Goal: Task Accomplishment & Management: Complete application form

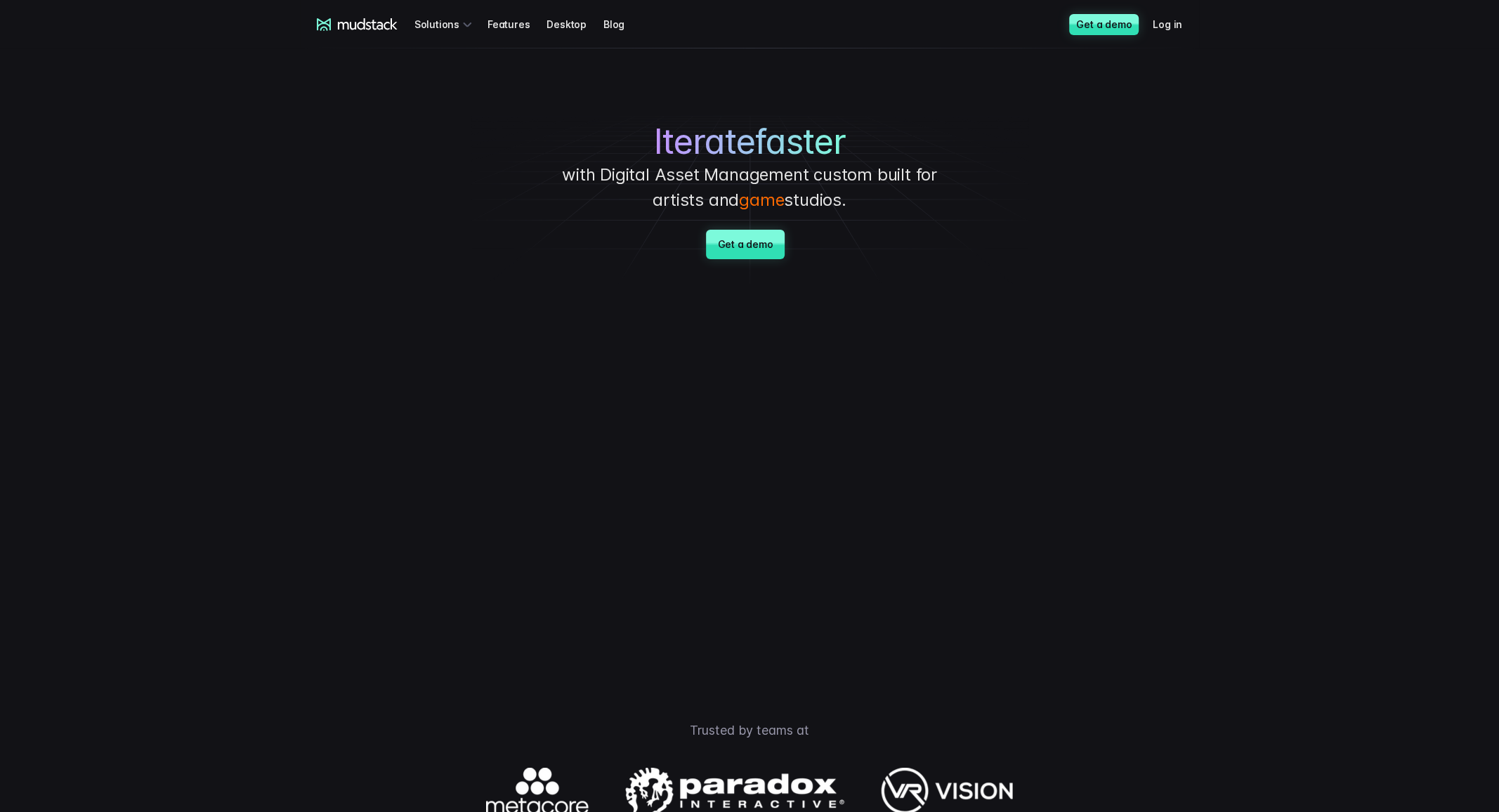
click at [949, 140] on h1 "Iterate faster" at bounding box center [749, 142] width 526 height 41
click at [745, 244] on link "Get a demo" at bounding box center [745, 244] width 78 height 30
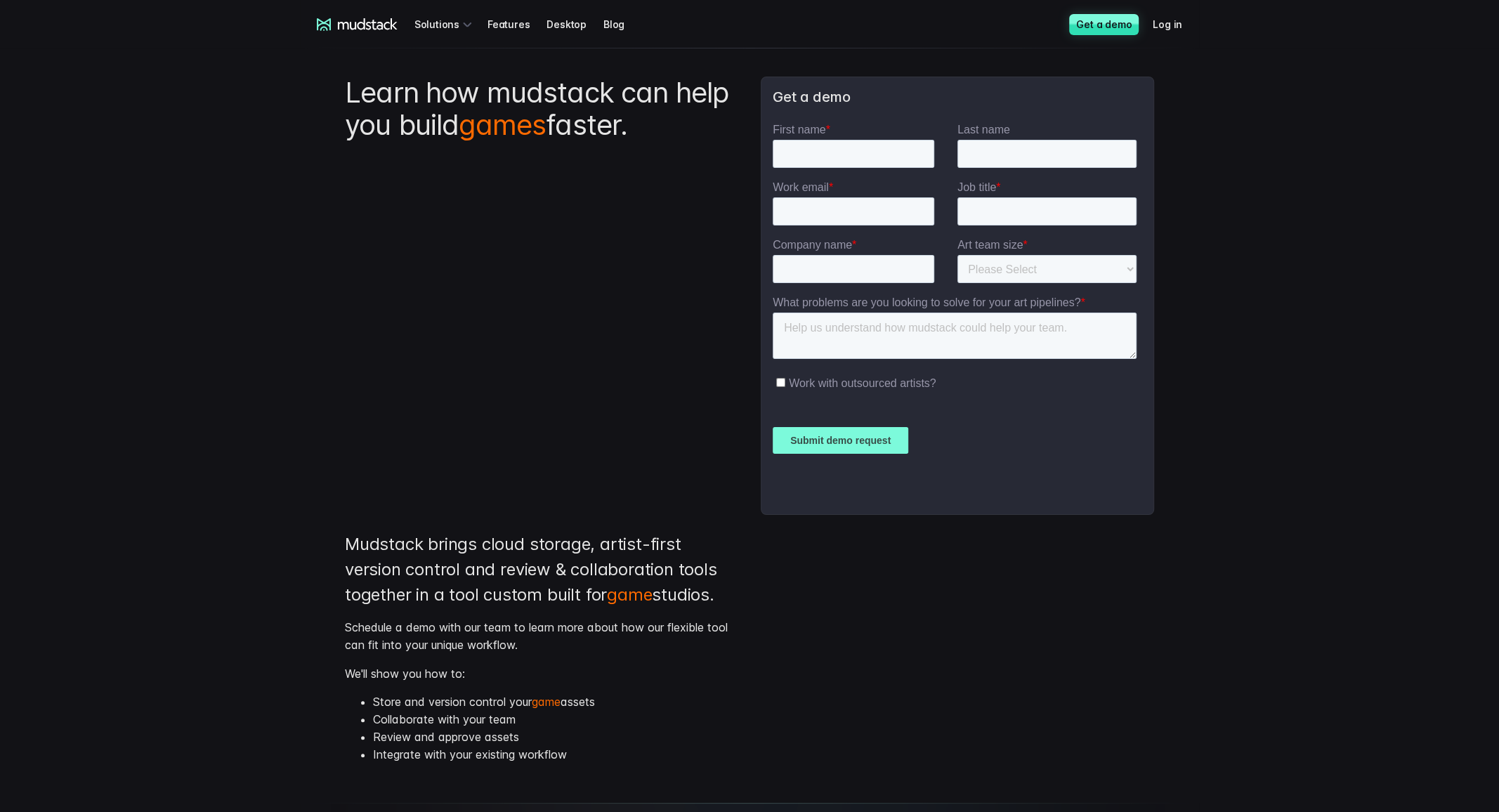
click at [856, 441] on input "Submit demo request" at bounding box center [840, 440] width 136 height 27
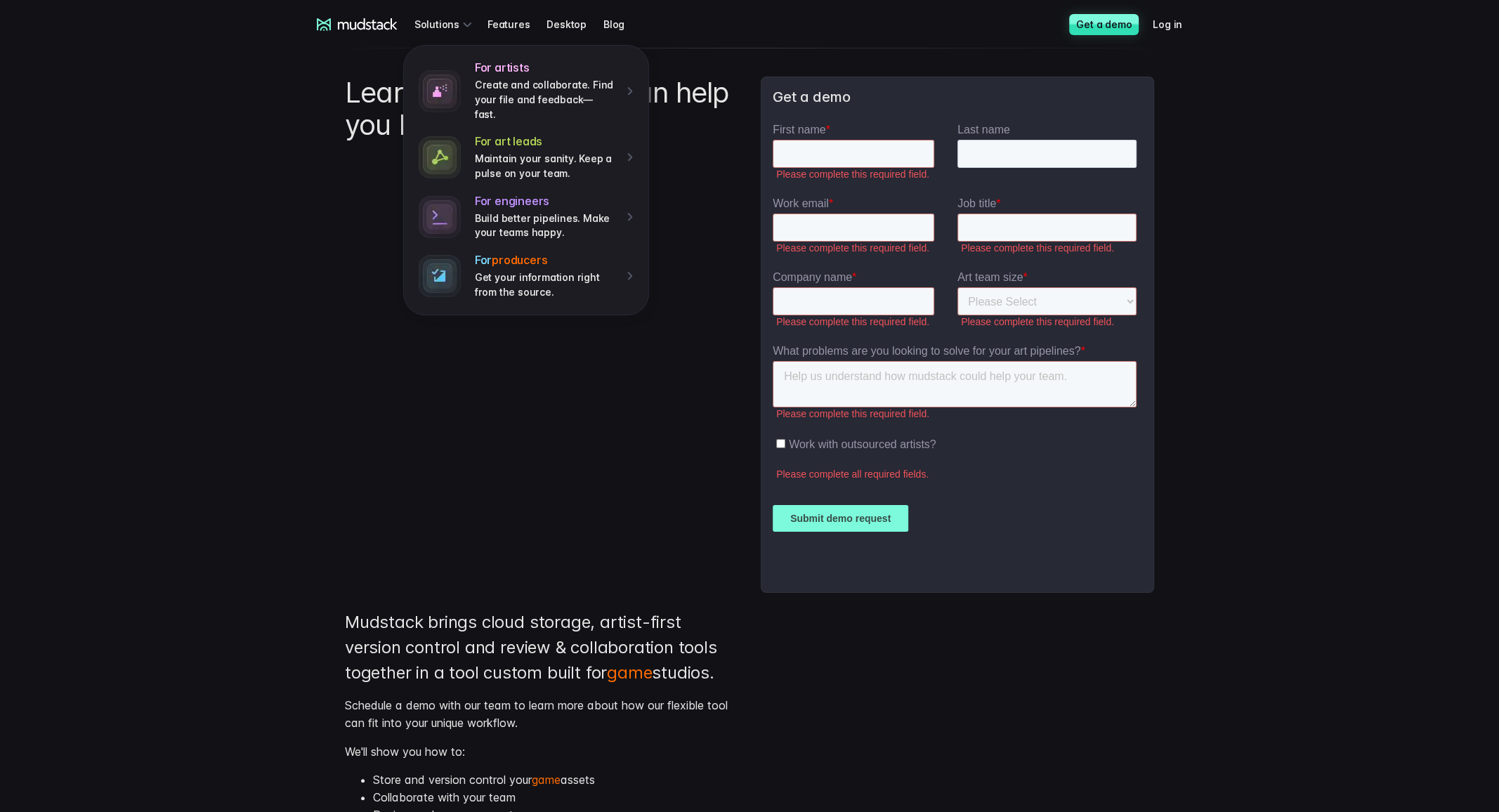
click at [343, 18] on icon at bounding box center [357, 24] width 80 height 13
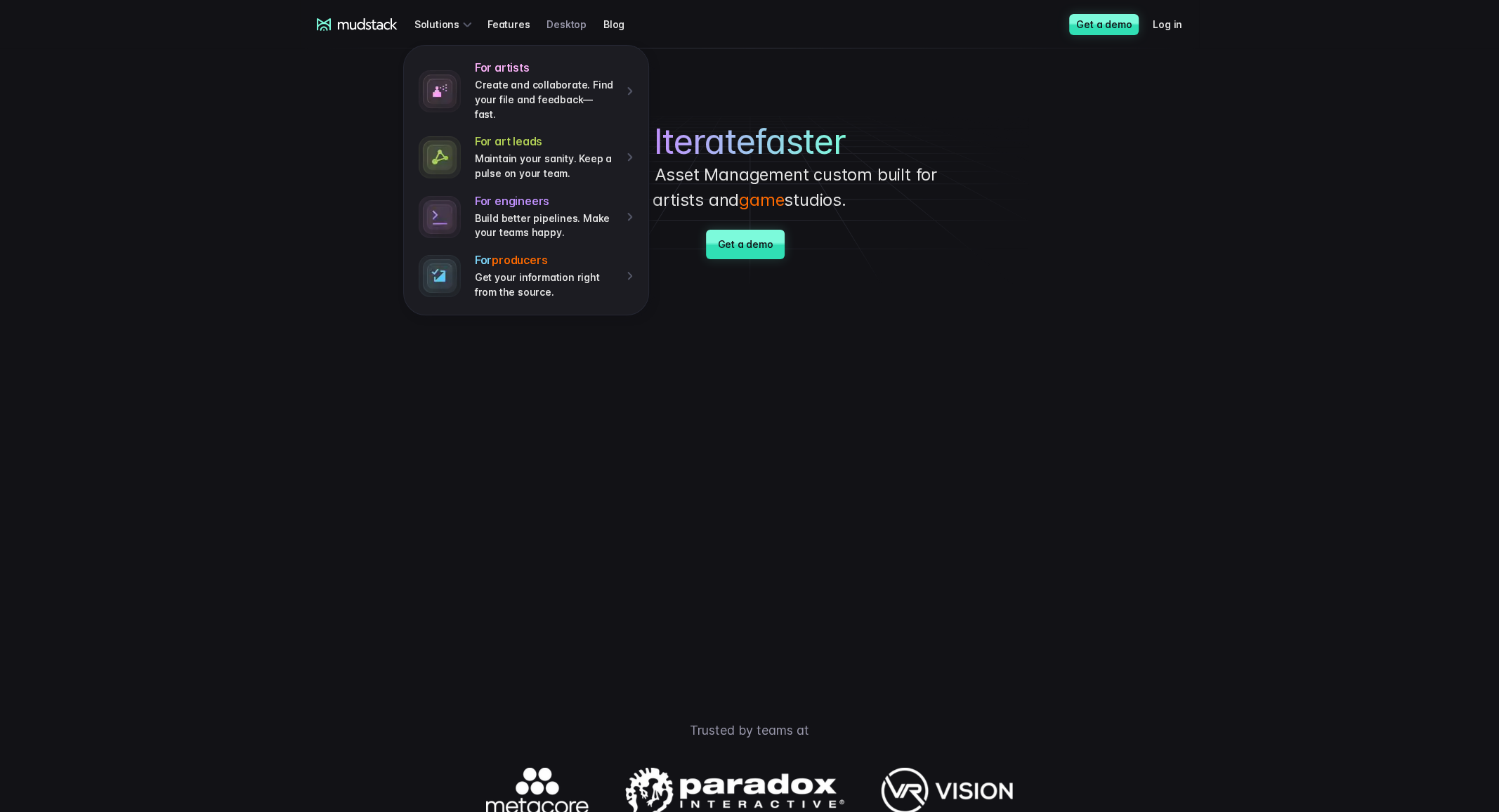
click at [590, 17] on link "Desktop" at bounding box center [574, 24] width 57 height 26
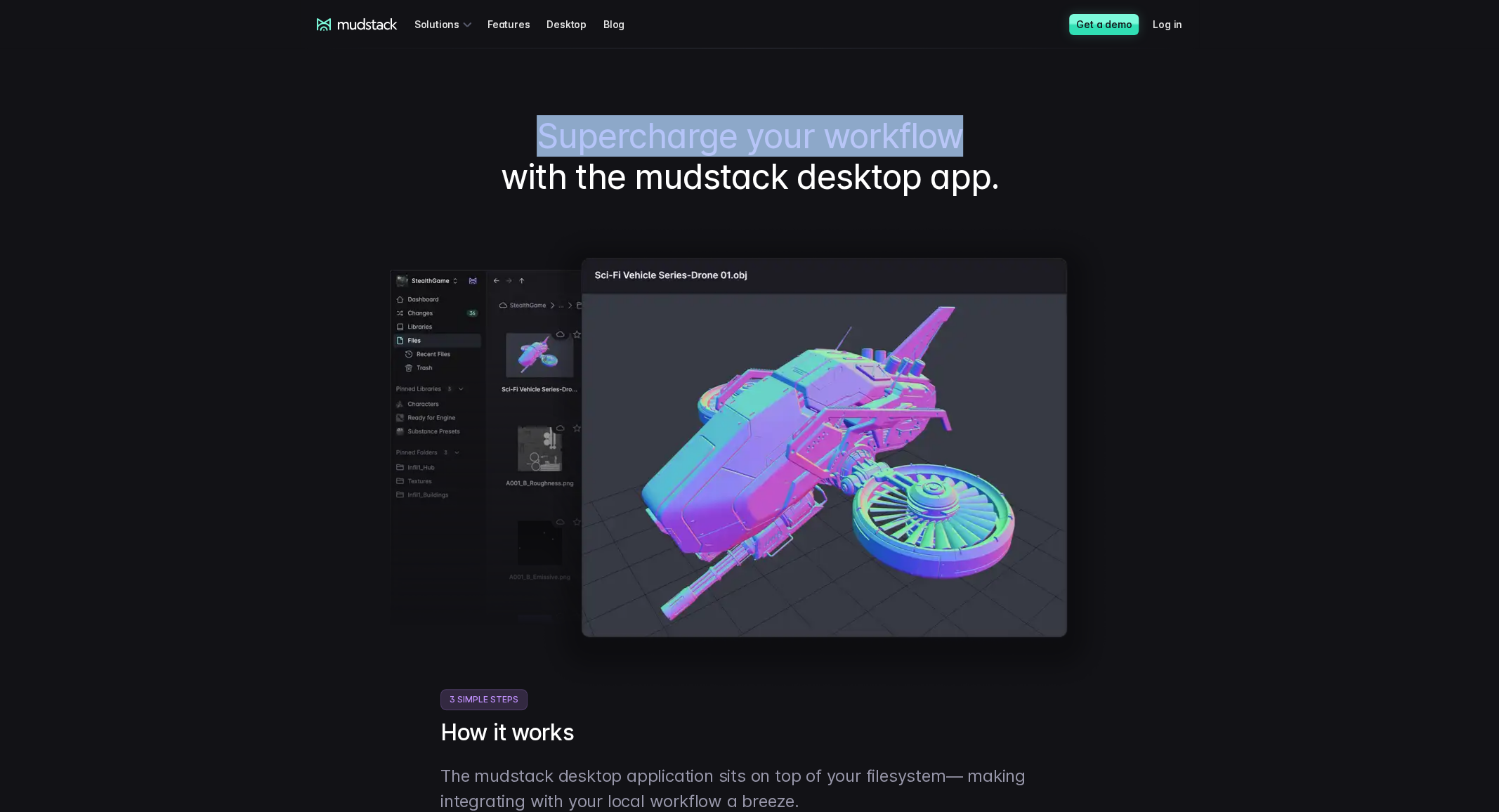
drag, startPoint x: 705, startPoint y: 152, endPoint x: 515, endPoint y: 155, distance: 190.0
click at [517, 155] on h1 "Supercharge your workflow with the mudstack desktop app." at bounding box center [750, 156] width 865 height 80
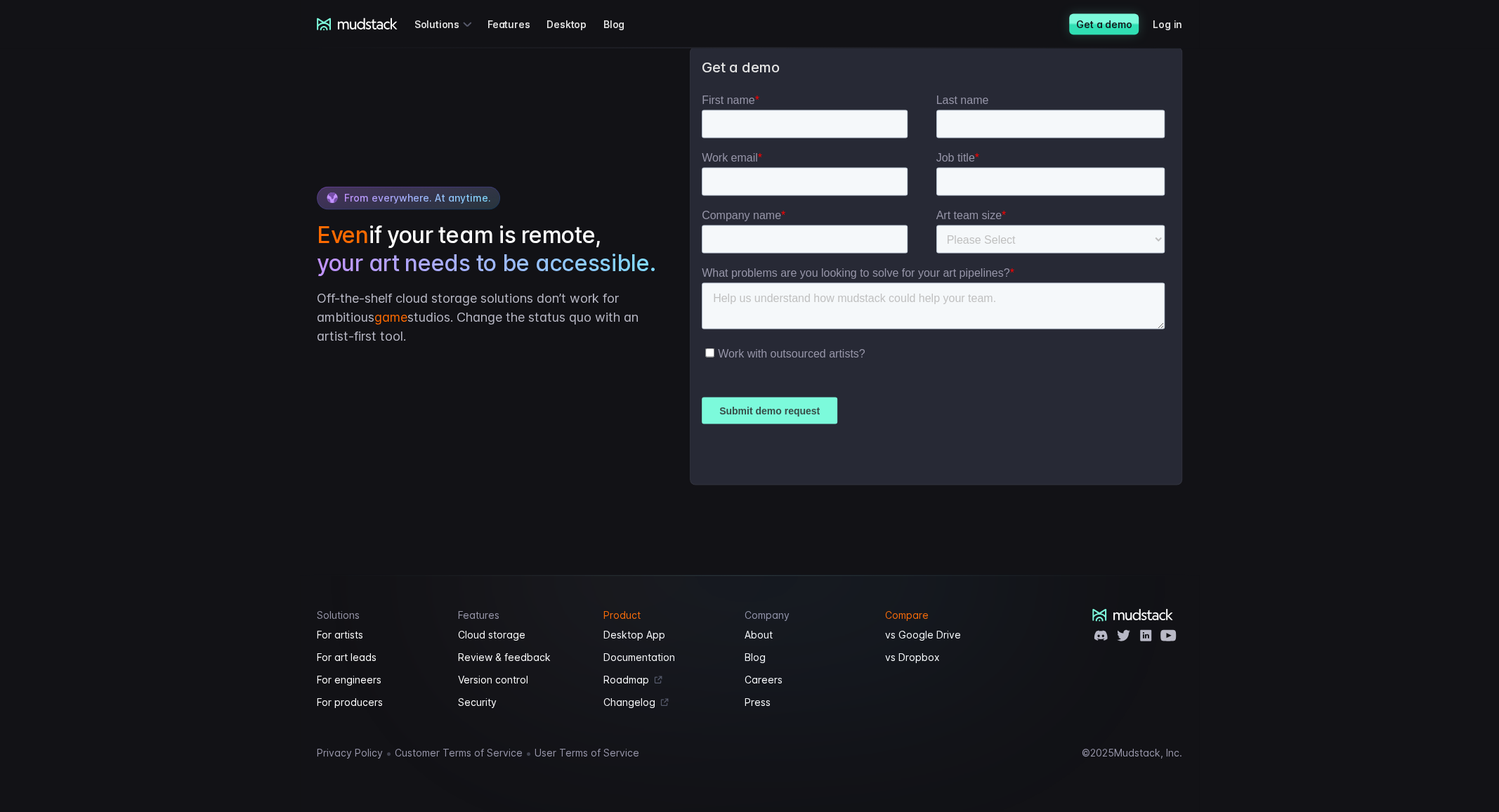
scroll to position [2766, 0]
click at [642, 637] on link "Desktop App" at bounding box center [665, 634] width 124 height 17
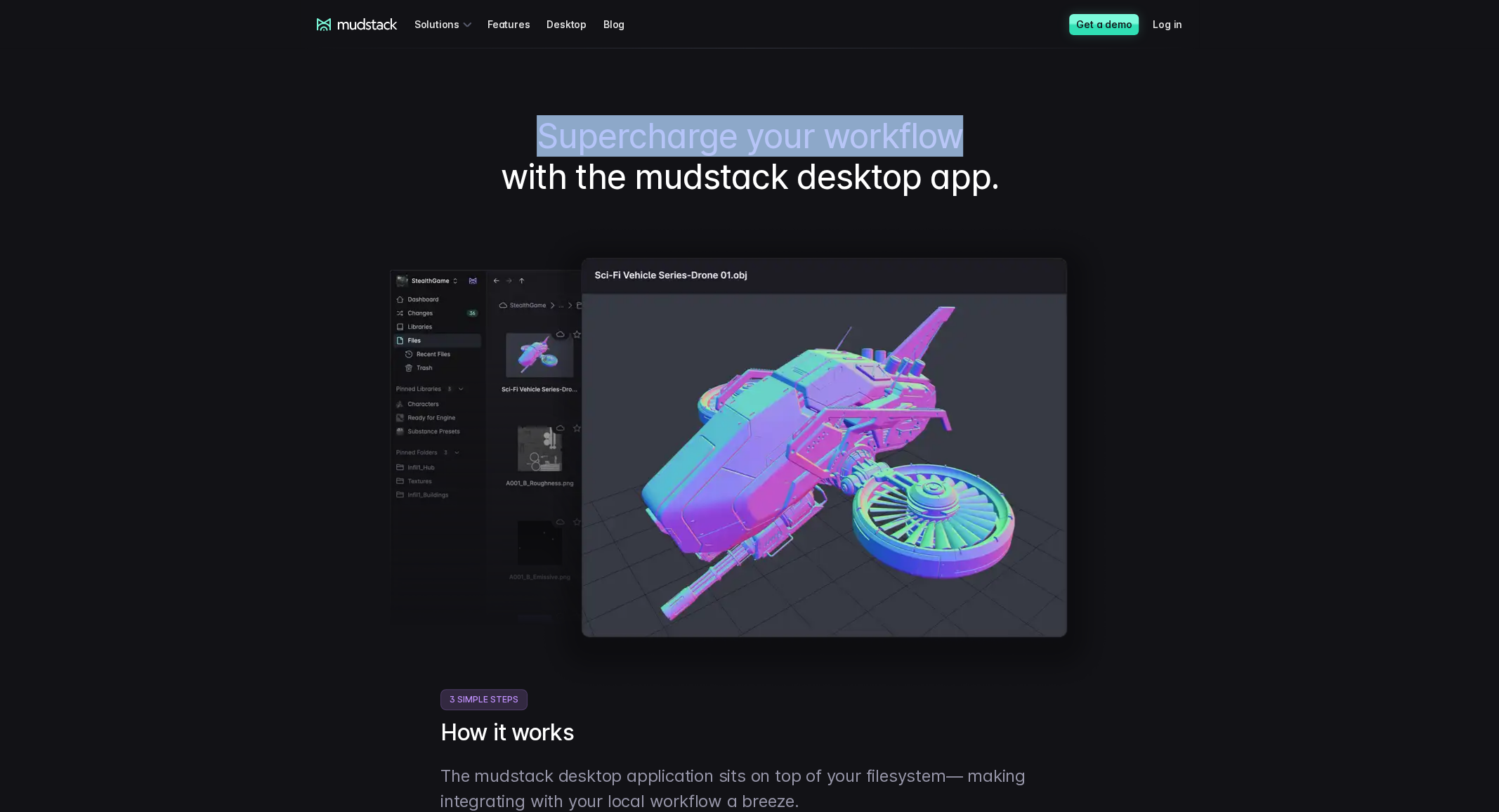
scroll to position [0, 0]
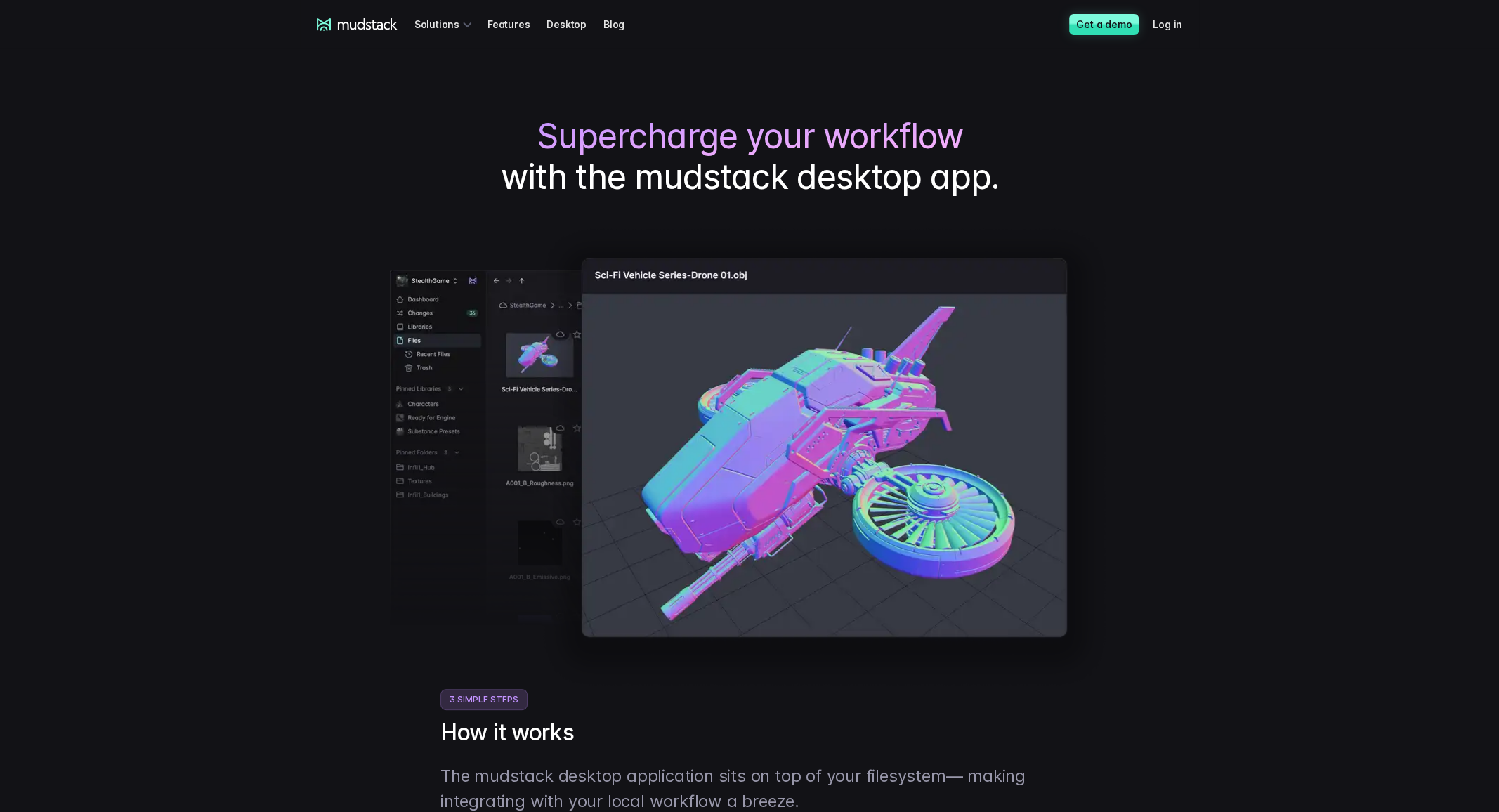
click at [700, 156] on h1 "Supercharge your workflow with the mudstack desktop app." at bounding box center [750, 156] width 865 height 80
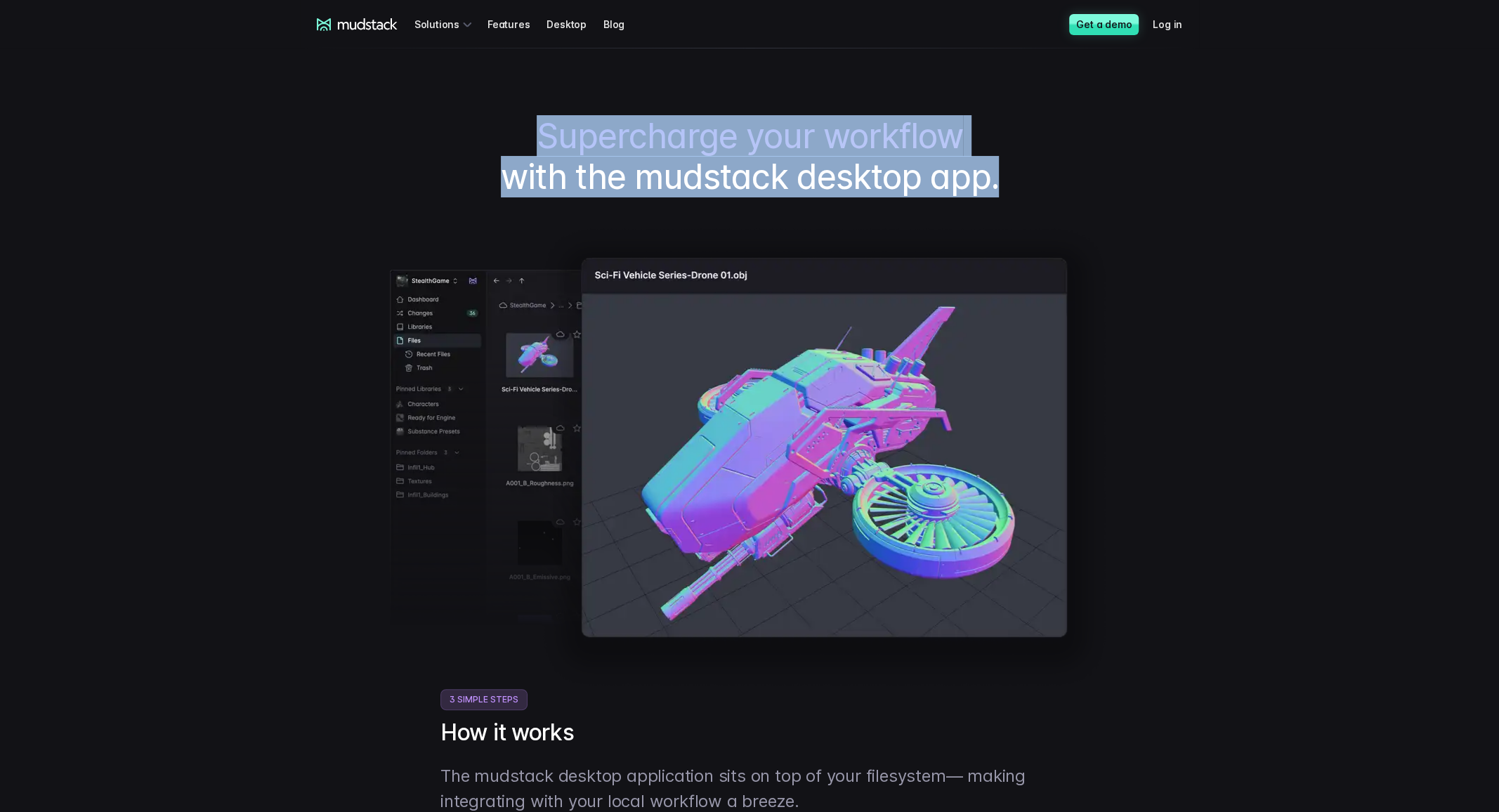
drag, startPoint x: 521, startPoint y: 124, endPoint x: 1021, endPoint y: 180, distance: 503.1
click at [1021, 180] on h1 "Supercharge your workflow with the mudstack desktop app." at bounding box center [750, 156] width 865 height 80
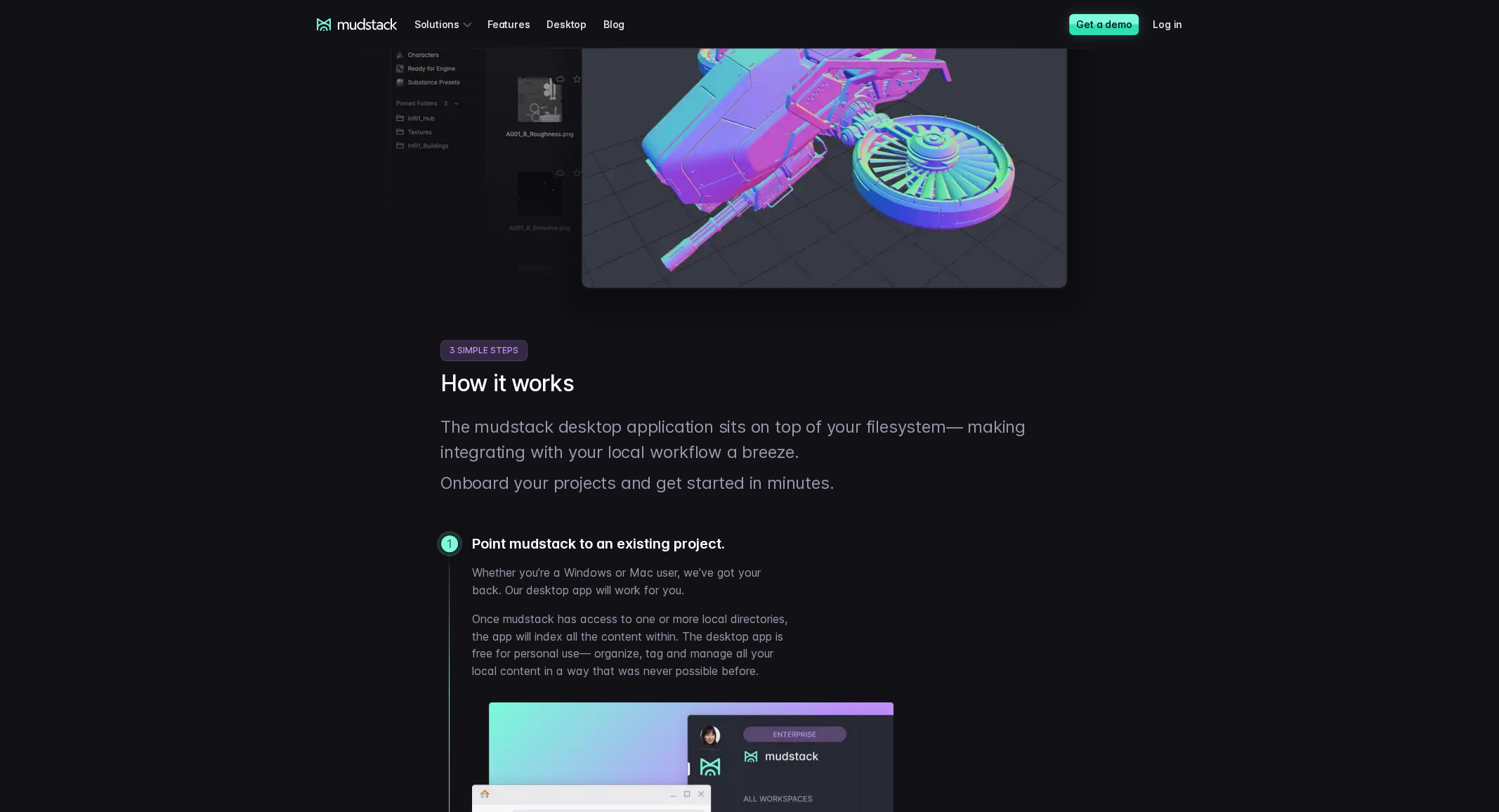
scroll to position [351, 0]
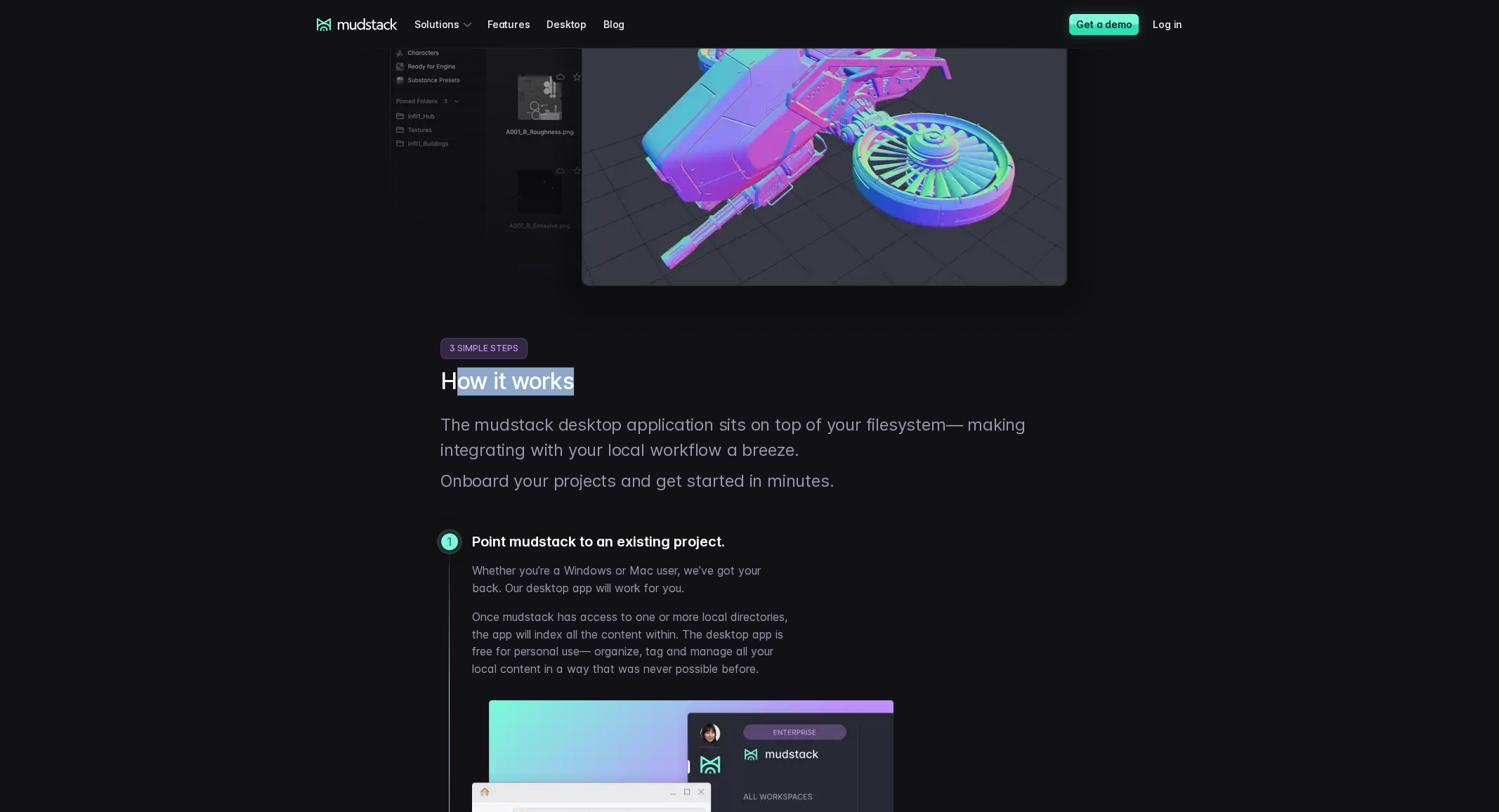
drag, startPoint x: 607, startPoint y: 371, endPoint x: 468, endPoint y: 382, distance: 139.4
click at [447, 378] on h2 "How it works" at bounding box center [749, 381] width 618 height 28
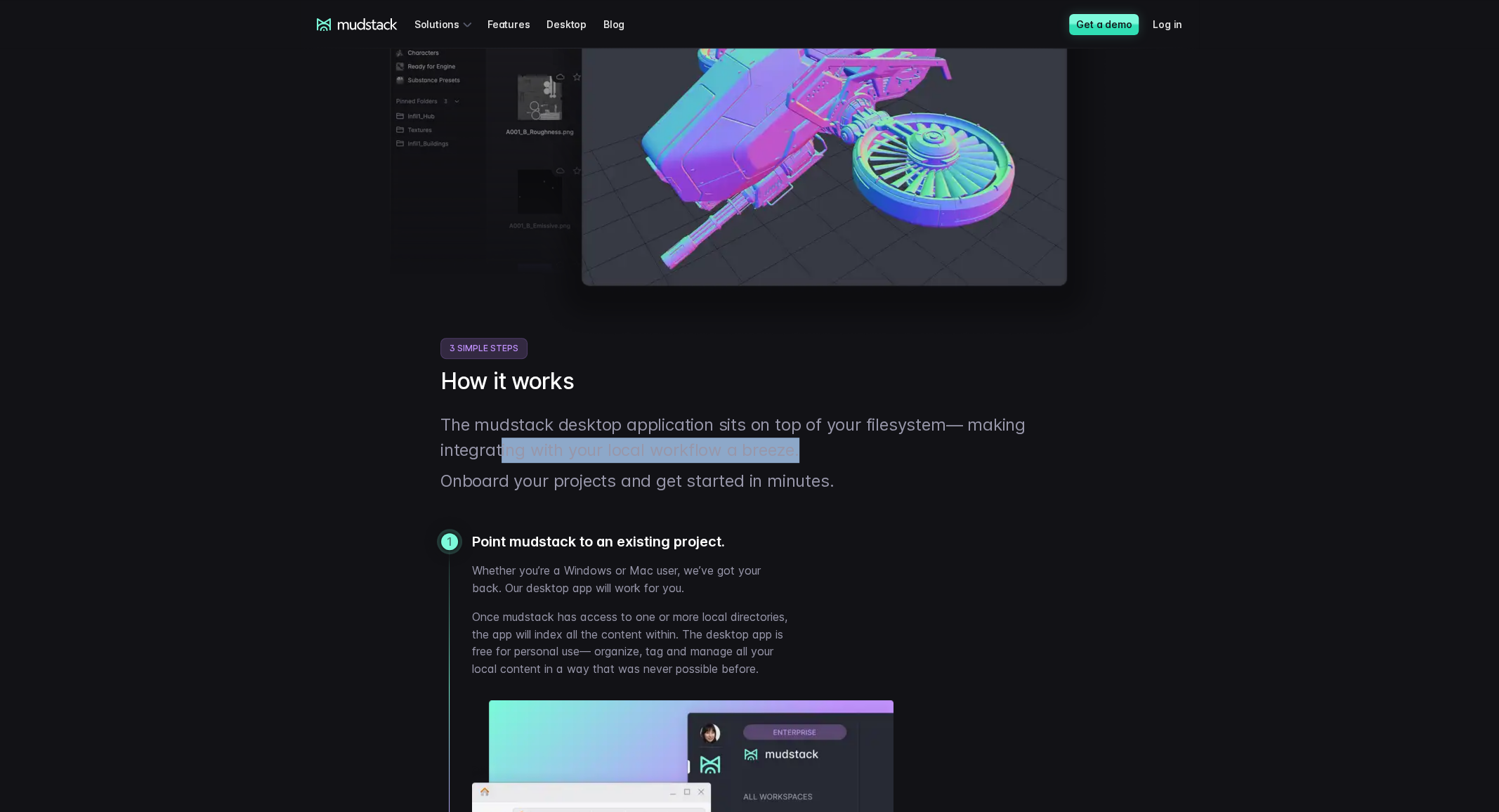
drag, startPoint x: 586, startPoint y: 439, endPoint x: 496, endPoint y: 438, distance: 90.0
click at [495, 438] on p "The mudstack desktop application sits on top of your filesystem— making integra…" at bounding box center [749, 437] width 618 height 50
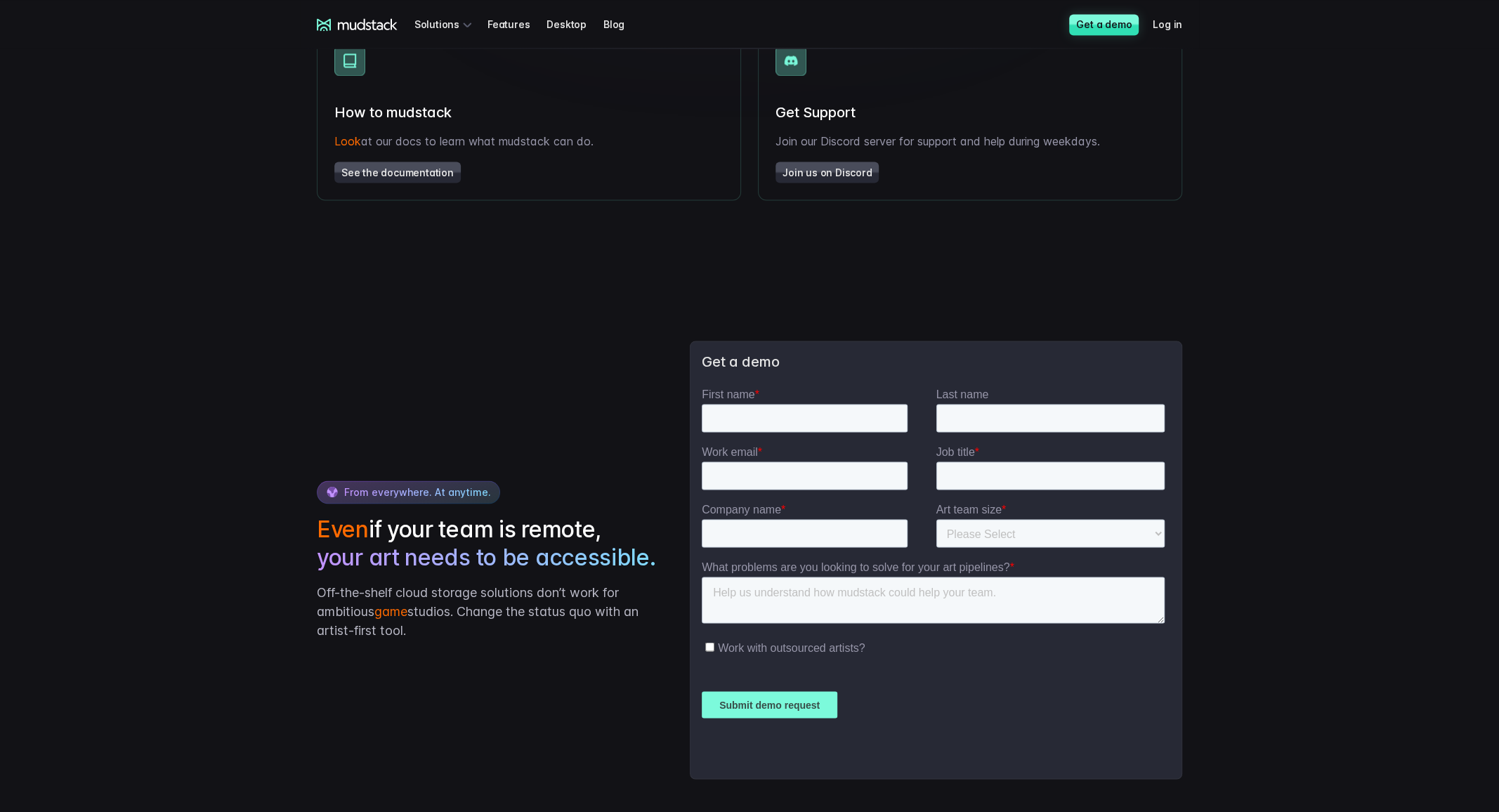
scroll to position [2766, 0]
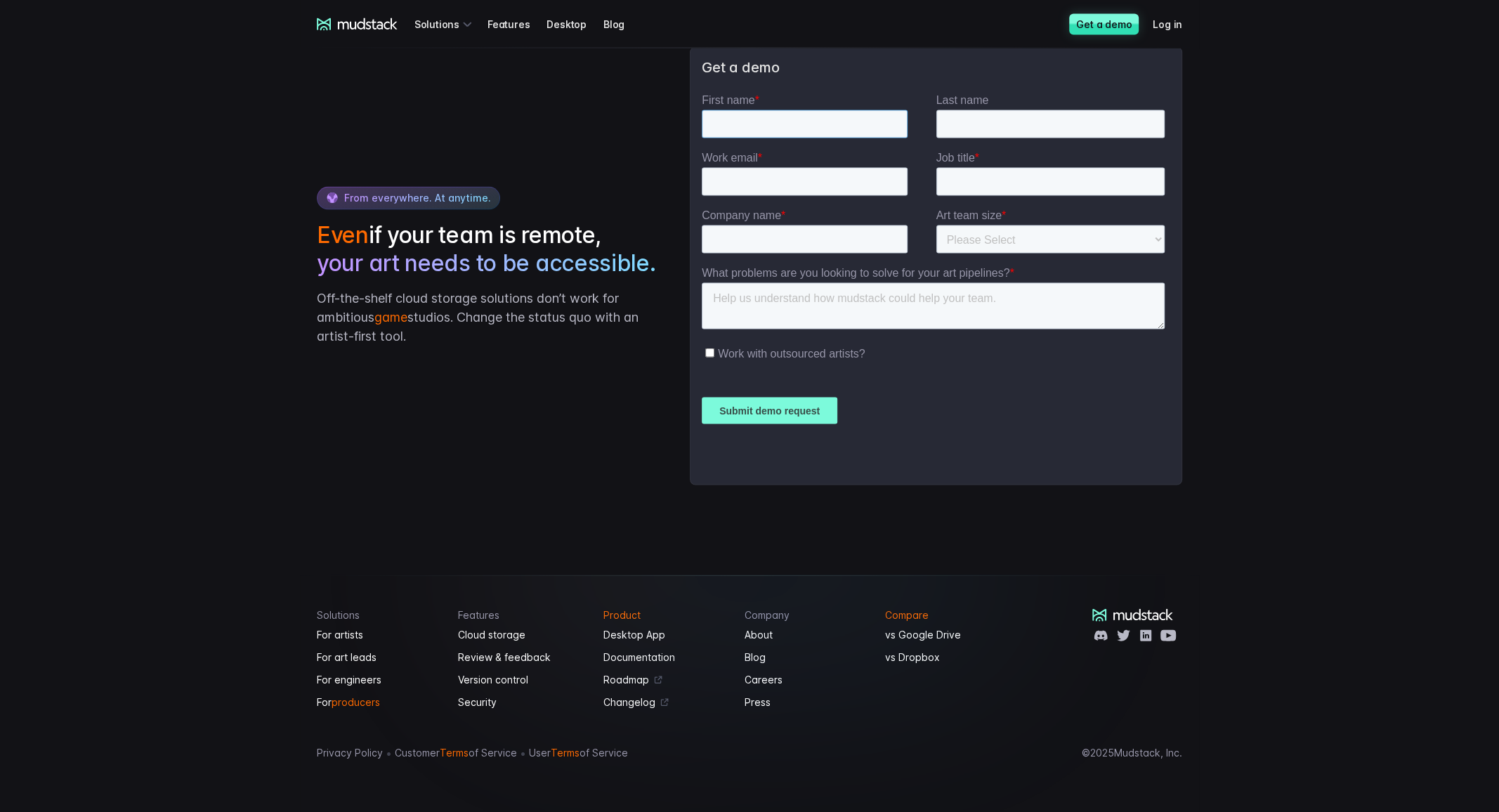
click at [828, 126] on input "First name *" at bounding box center [803, 123] width 206 height 28
type input "1"
click at [822, 165] on div "Work email *" at bounding box center [818, 173] width 235 height 45
click at [820, 180] on input "Work email *" at bounding box center [803, 181] width 206 height 28
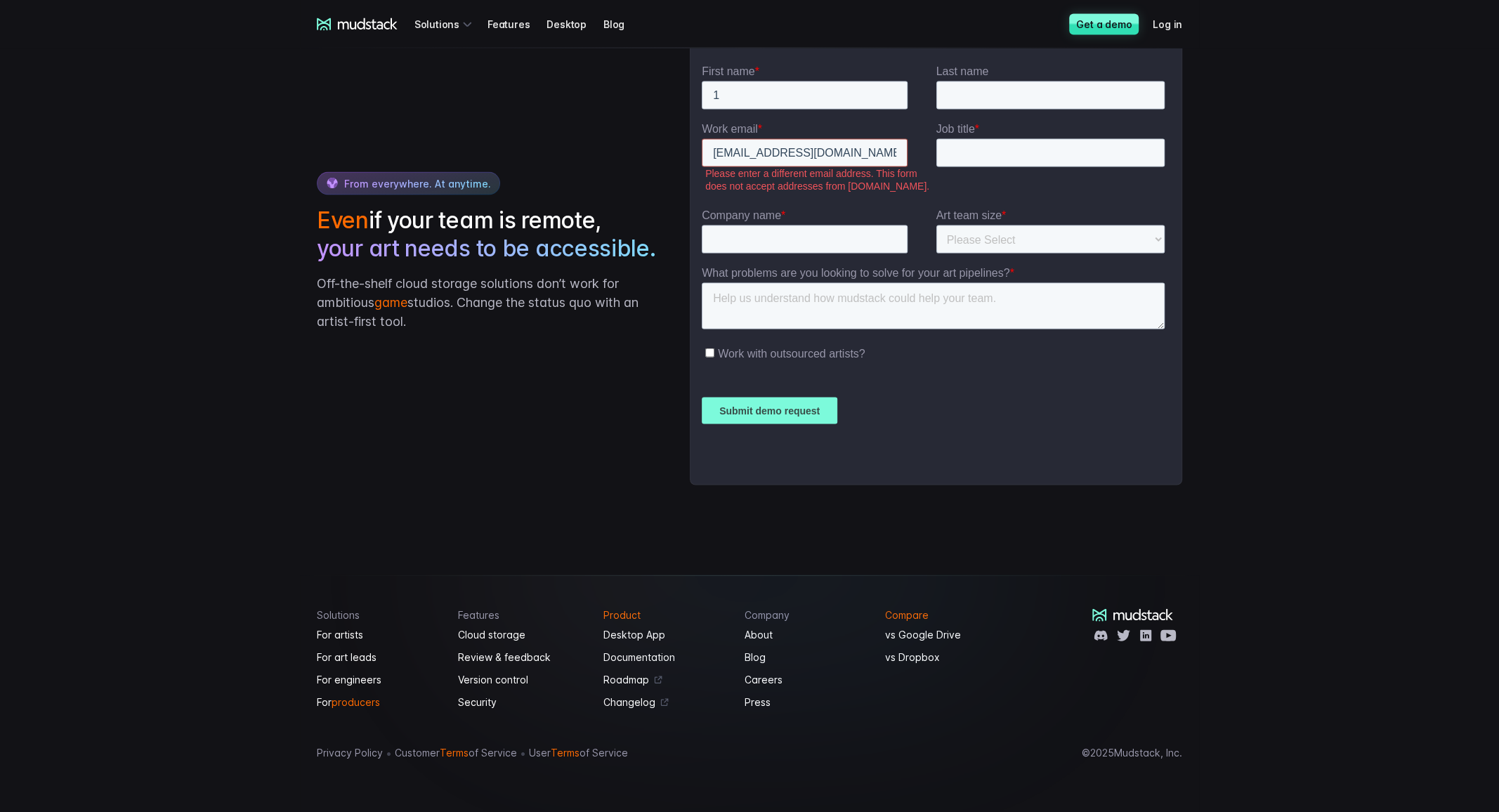
type input "mayerheseter6@gmail.com"
click at [1017, 82] on input "Last name" at bounding box center [1050, 94] width 229 height 28
drag, startPoint x: 309, startPoint y: 235, endPoint x: 613, endPoint y: 235, distance: 304.0
click at [613, 235] on h2 "Even if your team is remote, your art needs to be accessible." at bounding box center [489, 235] width 345 height 56
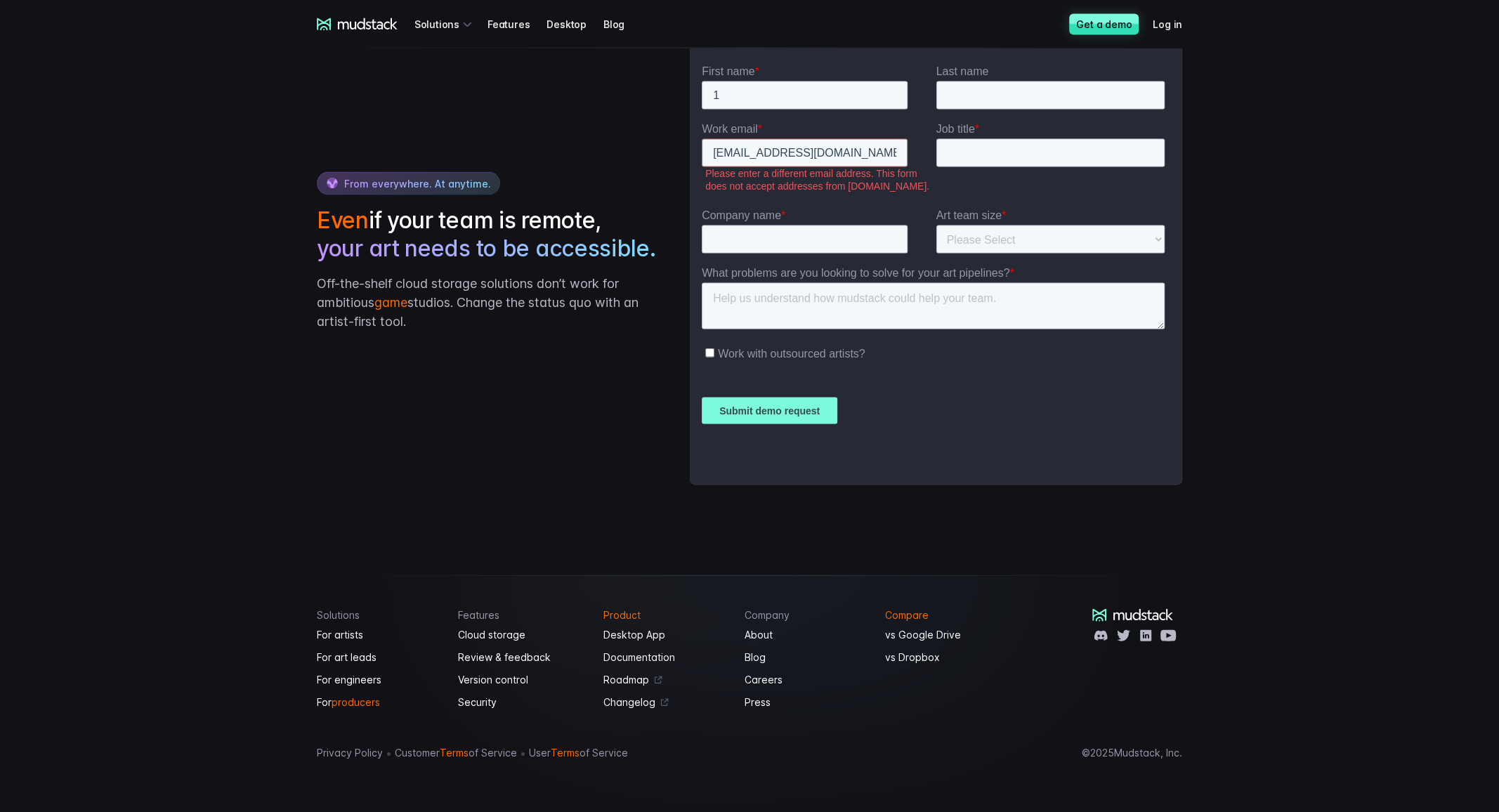
drag, startPoint x: 633, startPoint y: 234, endPoint x: 346, endPoint y: 237, distance: 287.0
click at [346, 237] on h2 "Even if your team is remote, your art needs to be accessible." at bounding box center [489, 235] width 345 height 56
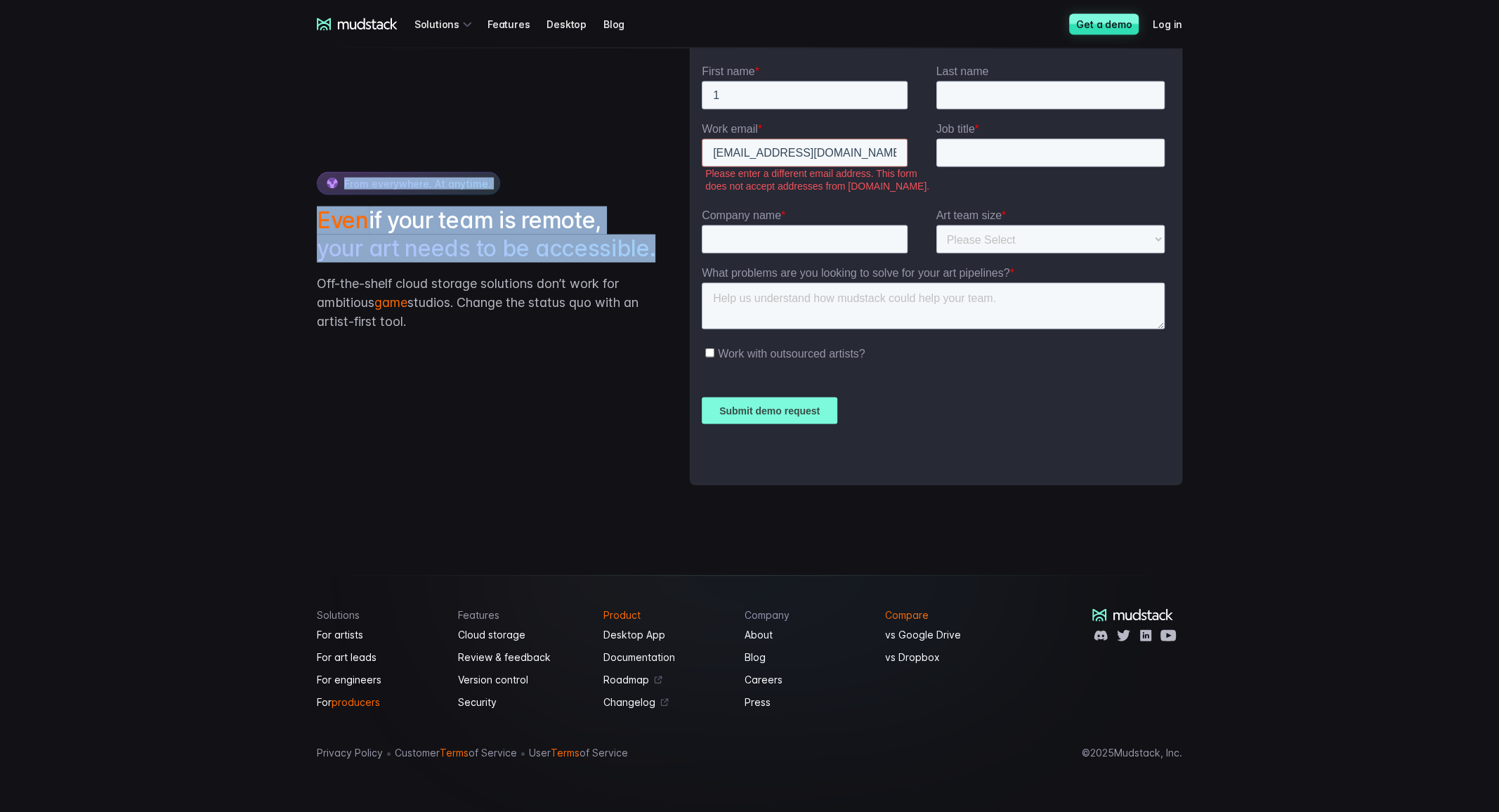
drag, startPoint x: 638, startPoint y: 266, endPoint x: 243, endPoint y: 208, distance: 399.2
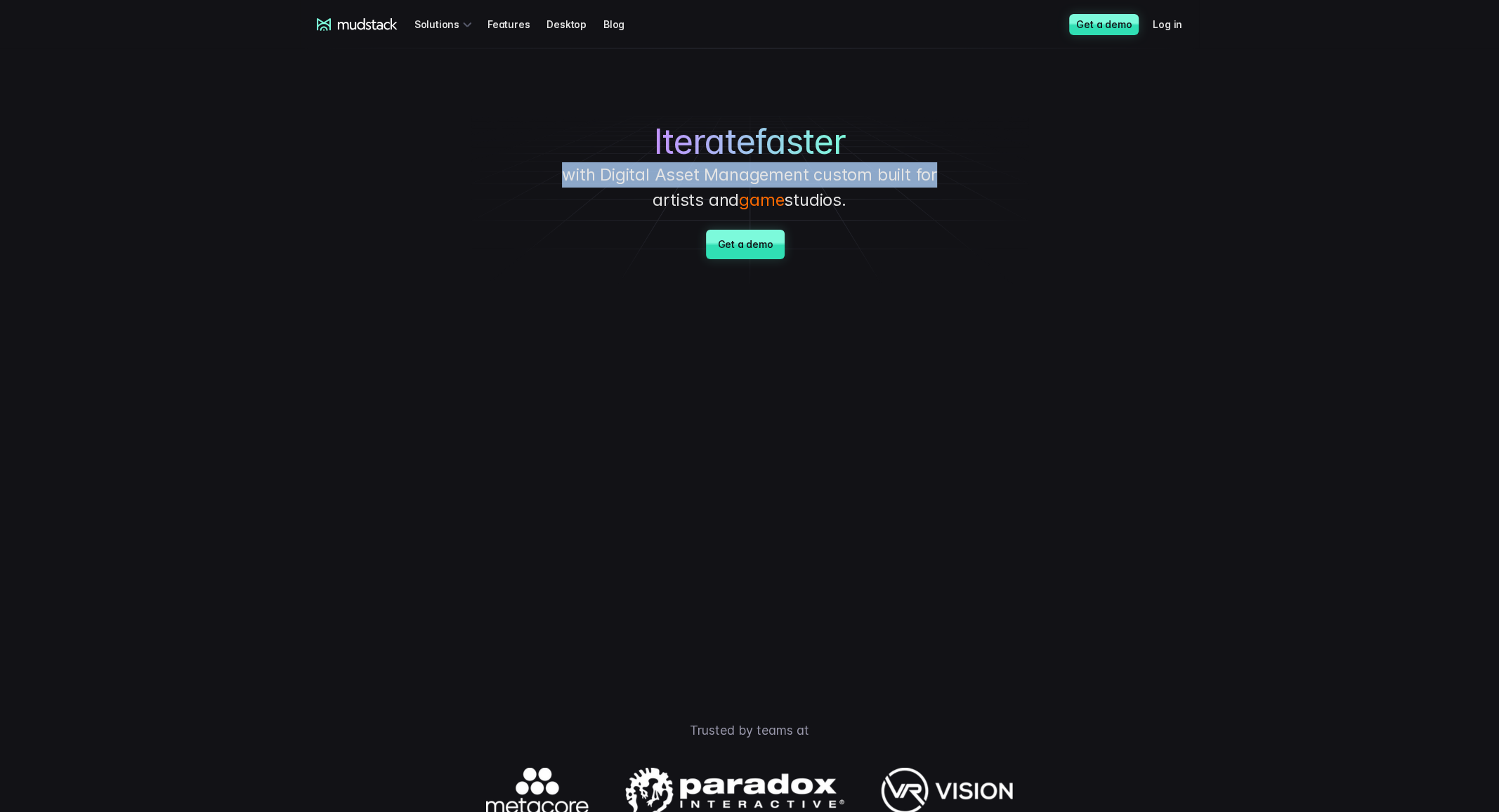
drag, startPoint x: 549, startPoint y: 168, endPoint x: 971, endPoint y: 181, distance: 422.2
click at [971, 181] on div "Iterate faster with Digital Asset Management custom built for artists and game …" at bounding box center [750, 168] width 984 height 238
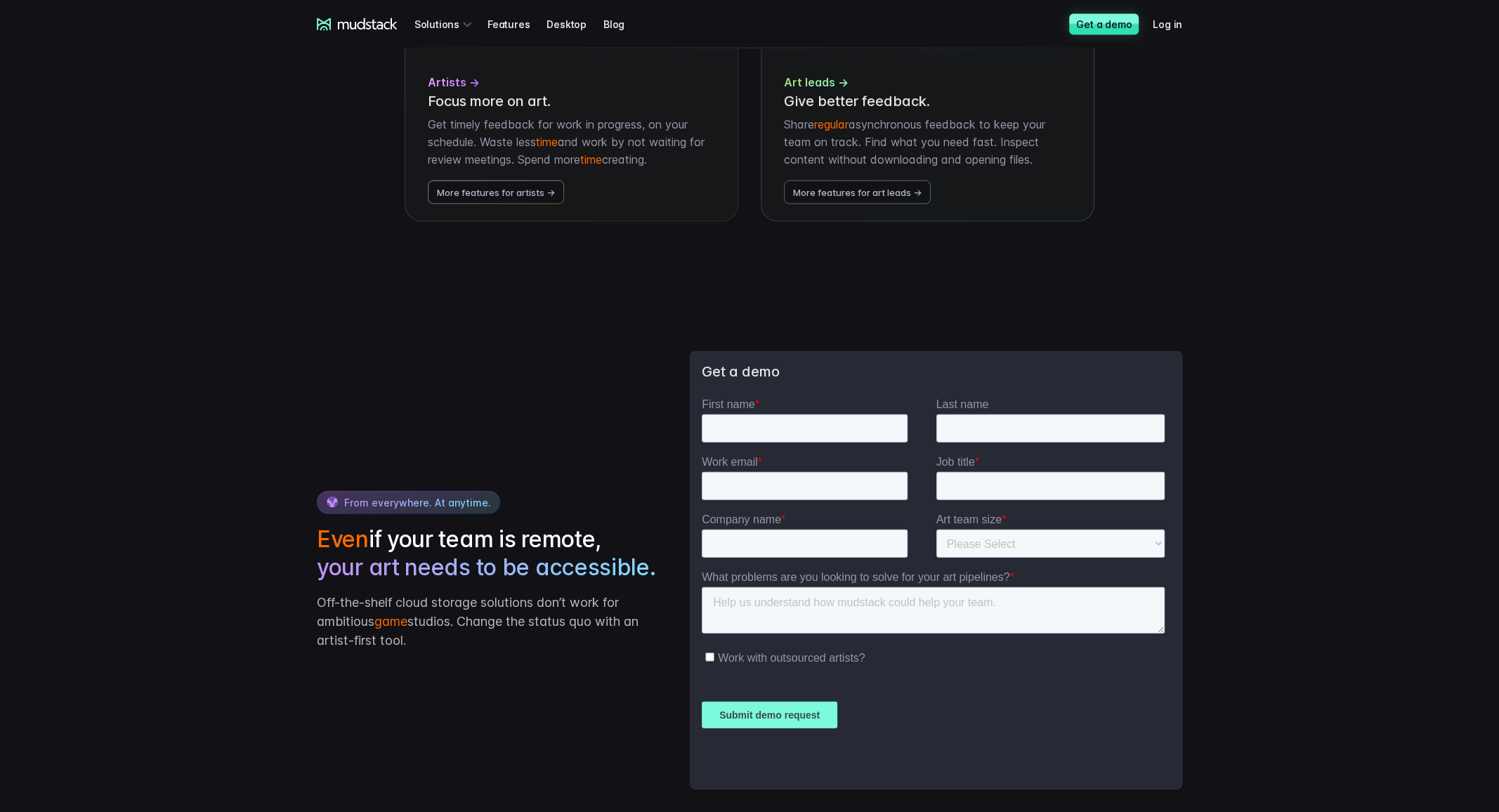
scroll to position [3296, 0]
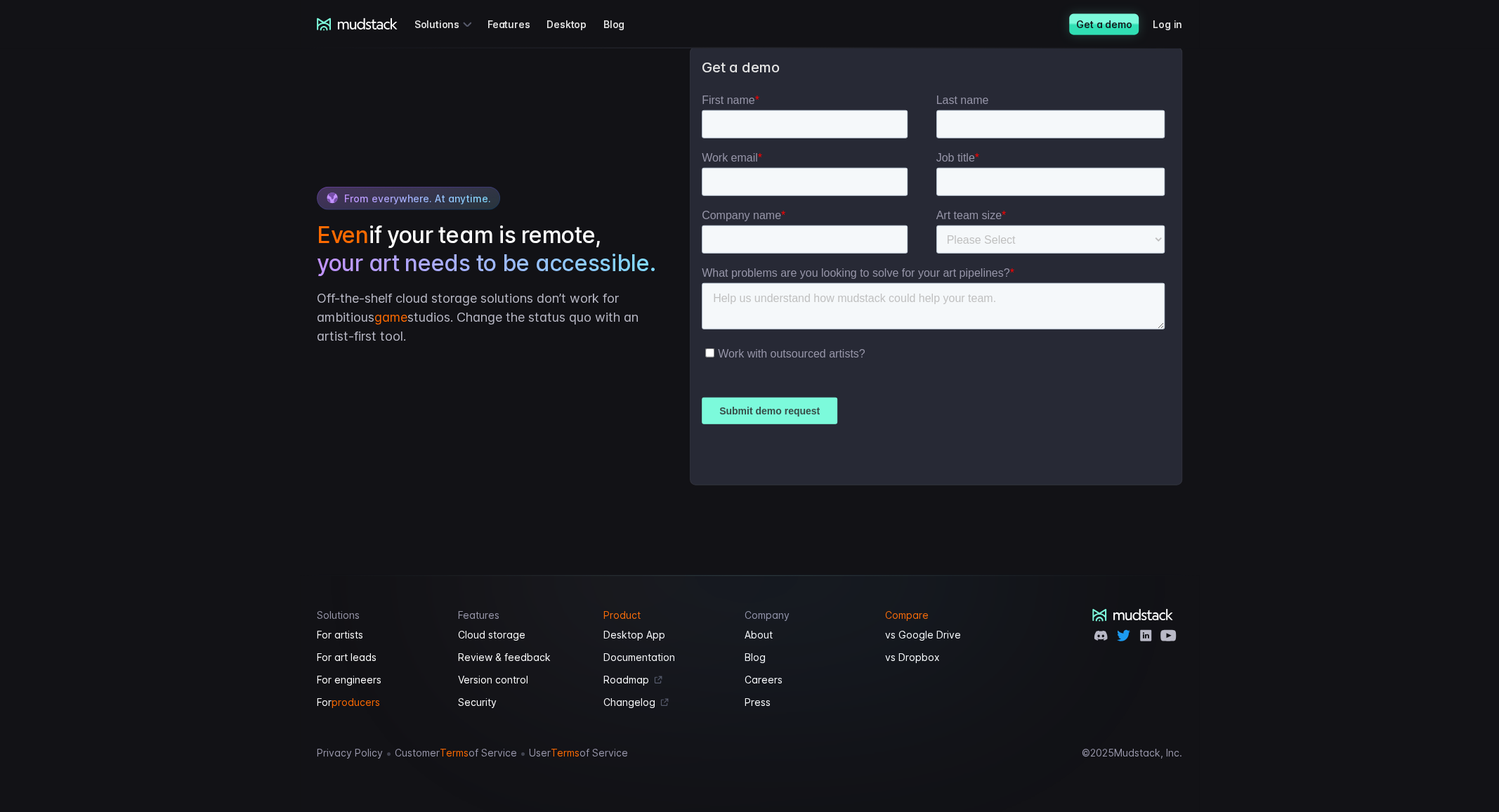
click at [1121, 633] on icon at bounding box center [1123, 635] width 13 height 11
